Goal: Information Seeking & Learning: Find specific fact

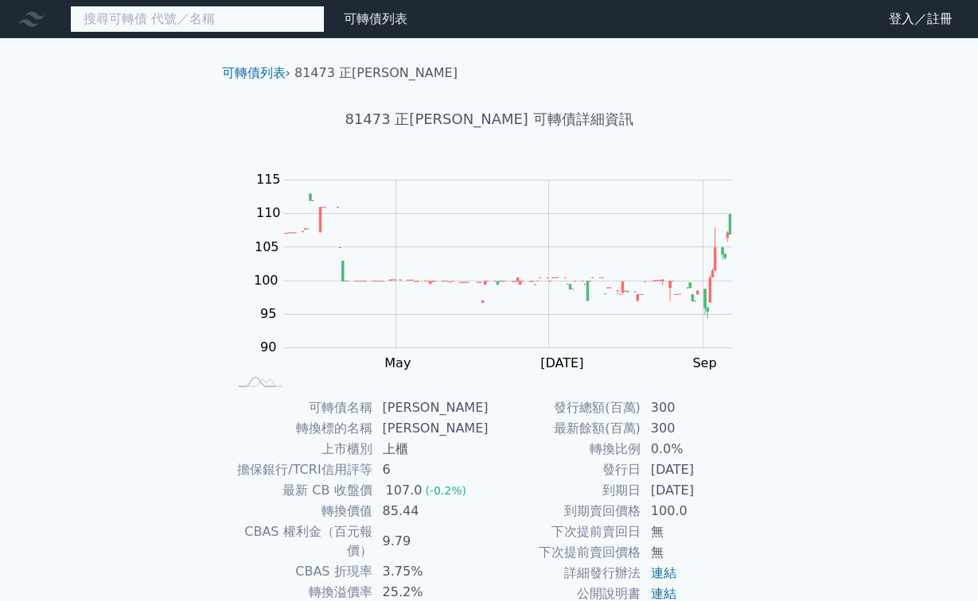
click at [247, 19] on input at bounding box center [197, 19] width 255 height 27
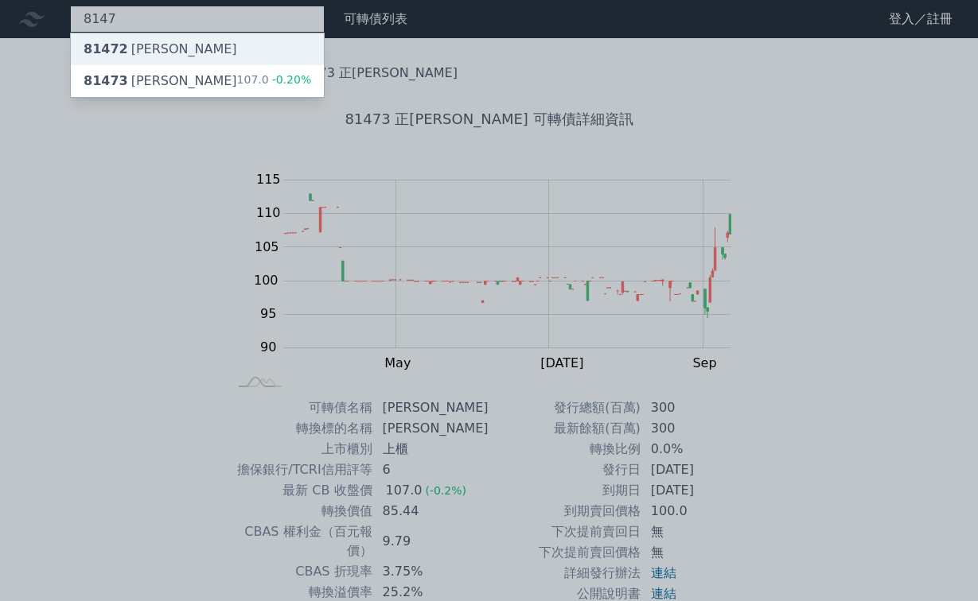
type input "8147"
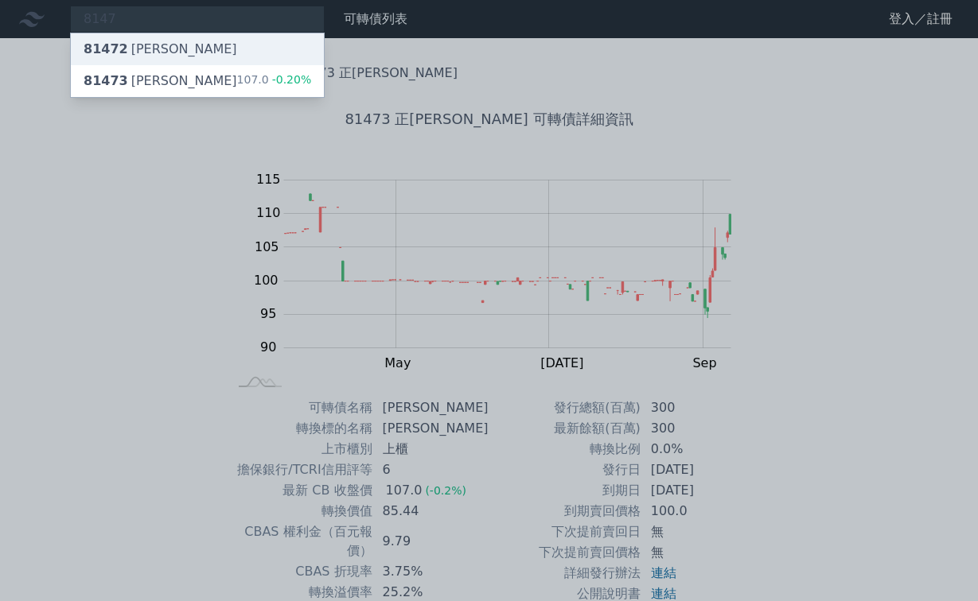
click at [132, 49] on div "81472 正[PERSON_NAME]" at bounding box center [161, 49] width 154 height 19
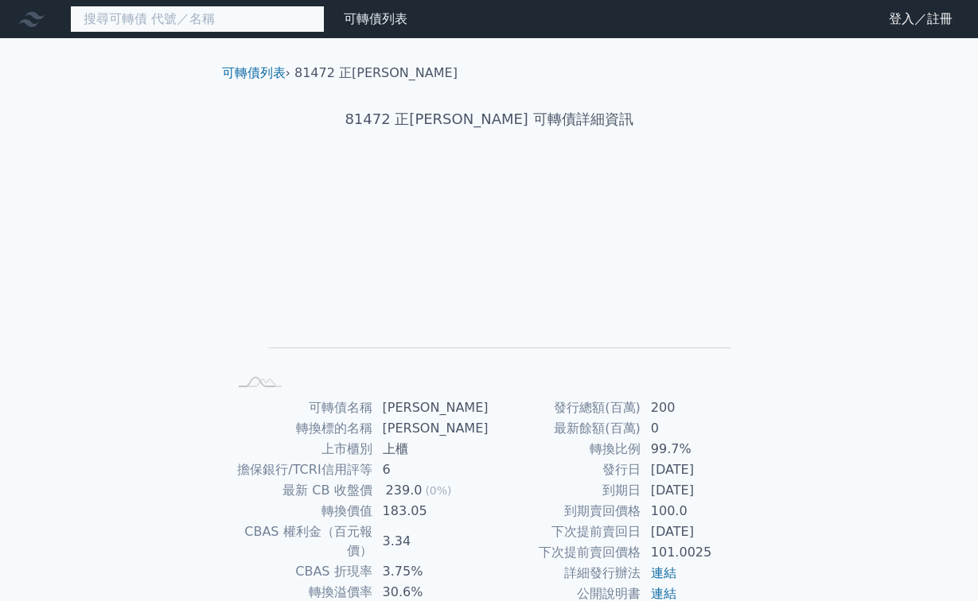
click at [295, 18] on input at bounding box center [197, 19] width 255 height 27
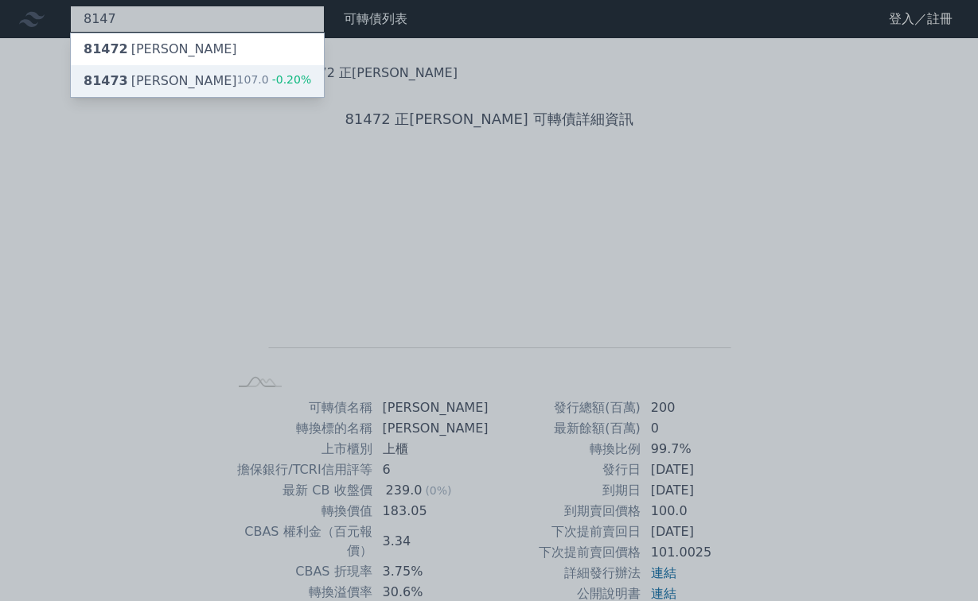
type input "8147"
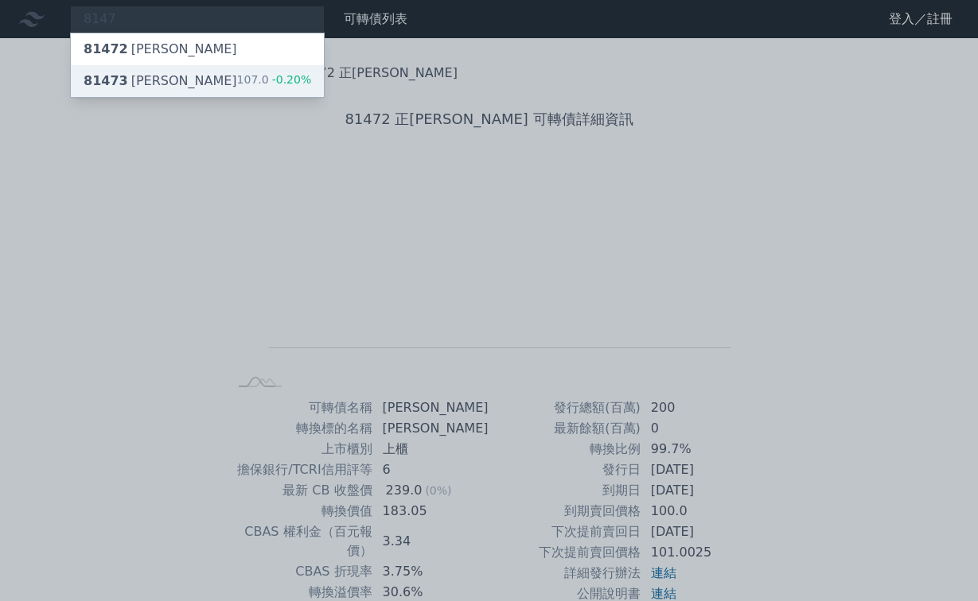
click at [192, 76] on div "81473 正淩三 107.0 -0.20%" at bounding box center [197, 81] width 253 height 32
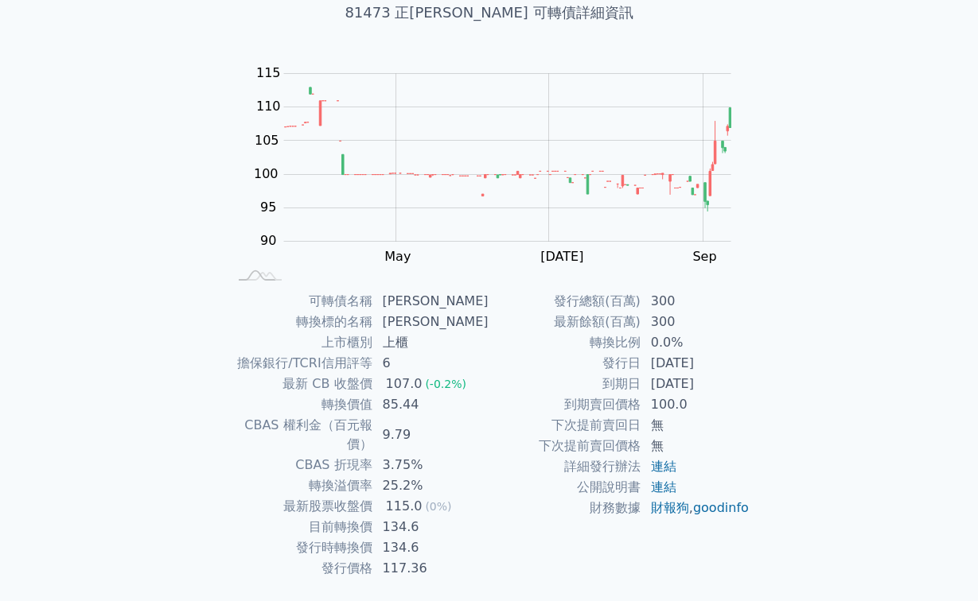
scroll to position [115, 0]
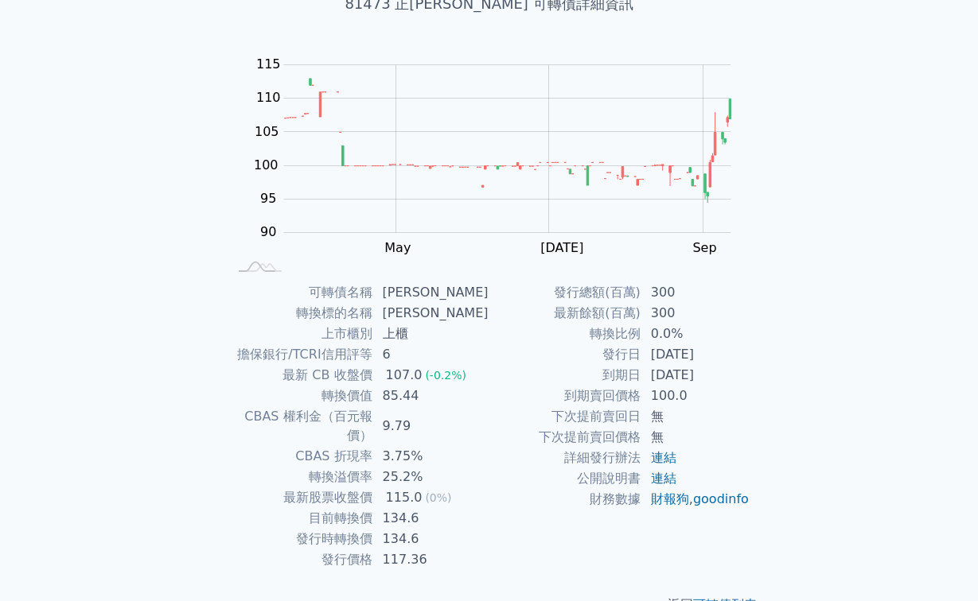
click at [892, 114] on div "可轉債列表 財務數據 可轉債列表 財務數據 登入／註冊 登入／註冊 可轉債列表 › 81473 正[PERSON_NAME] 81473 正淩三 可轉債詳細資…" at bounding box center [489, 263] width 978 height 756
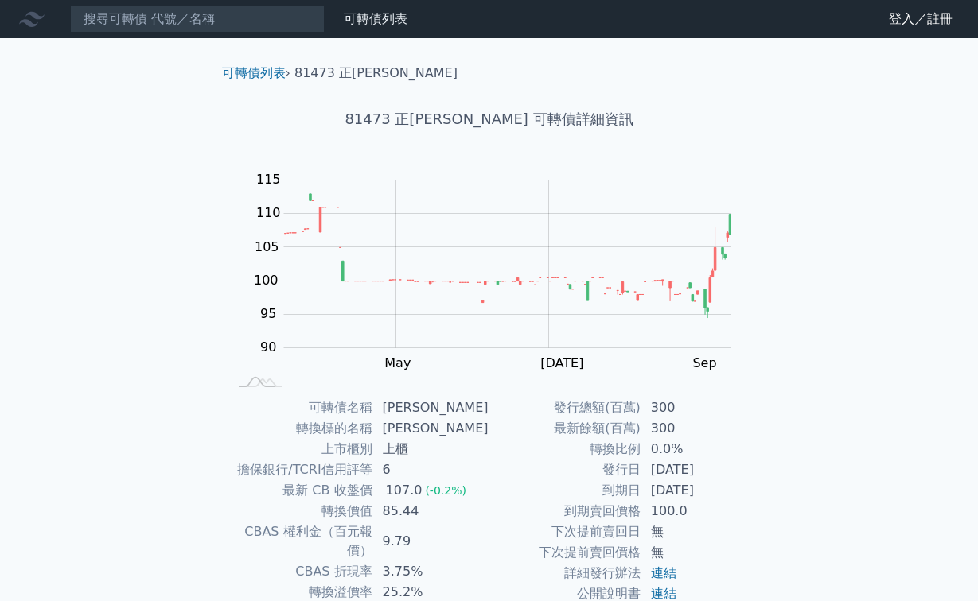
scroll to position [0, 0]
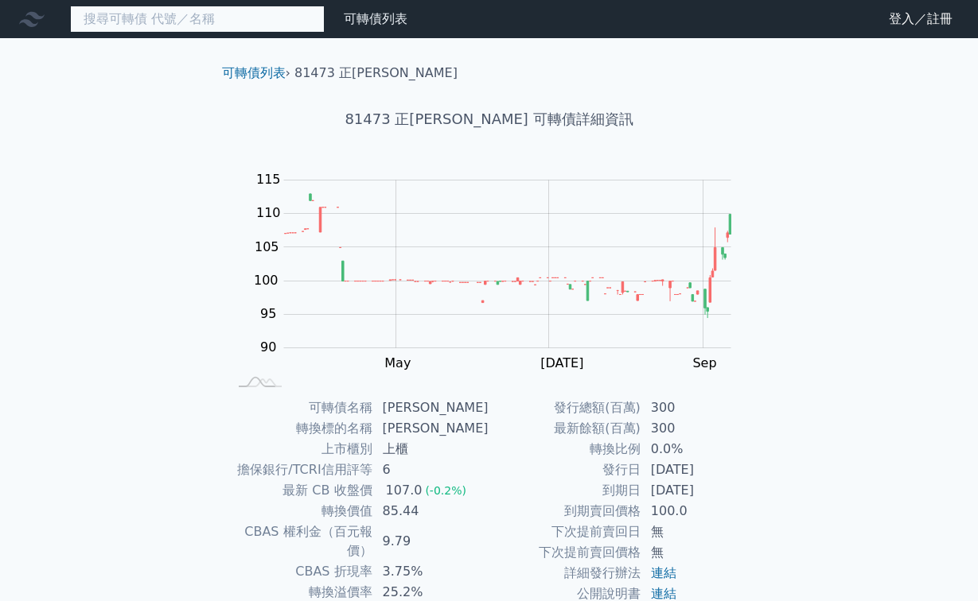
click at [245, 17] on input at bounding box center [197, 19] width 255 height 27
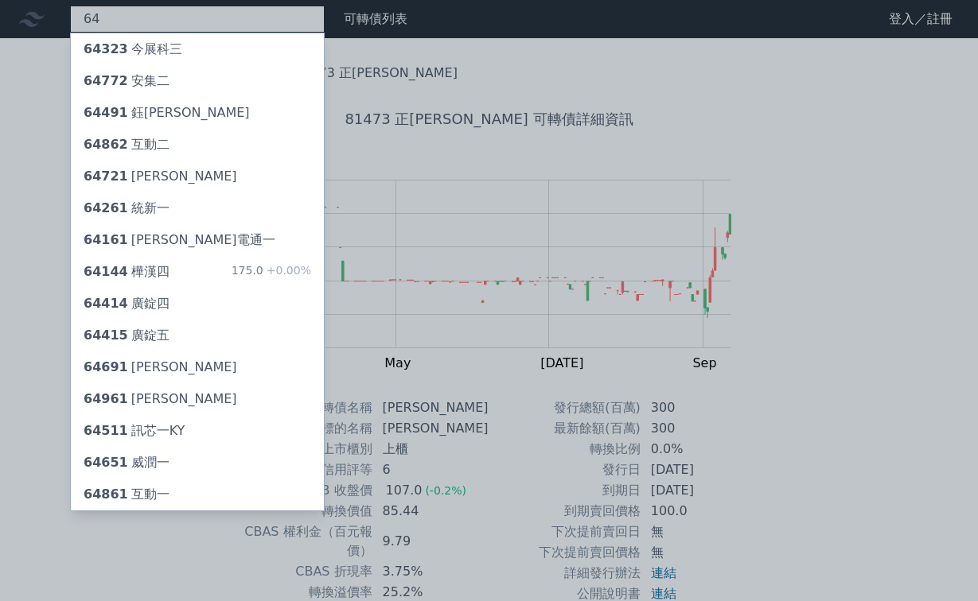
type input "6"
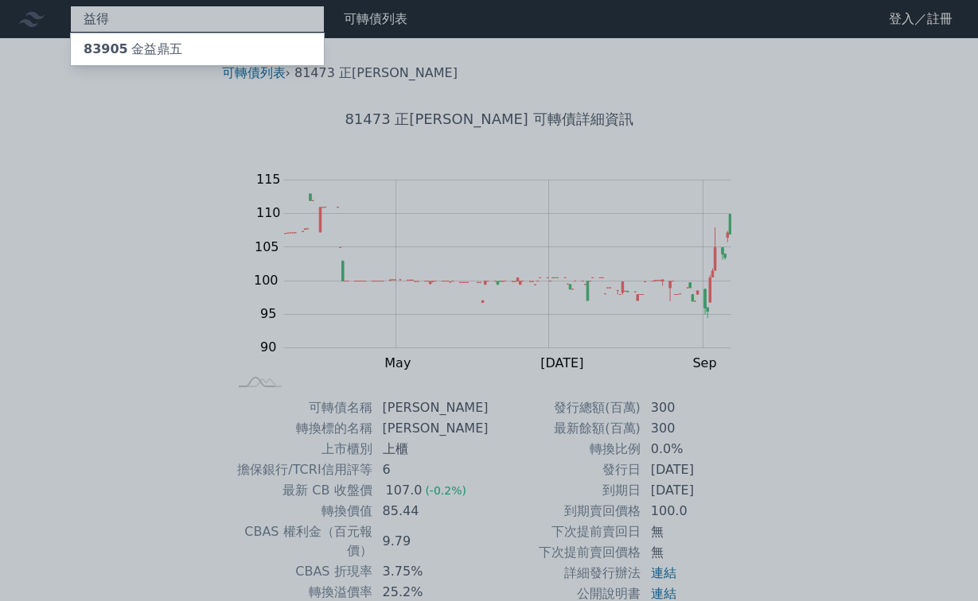
type input "益"
